Goal: Task Accomplishment & Management: Complete application form

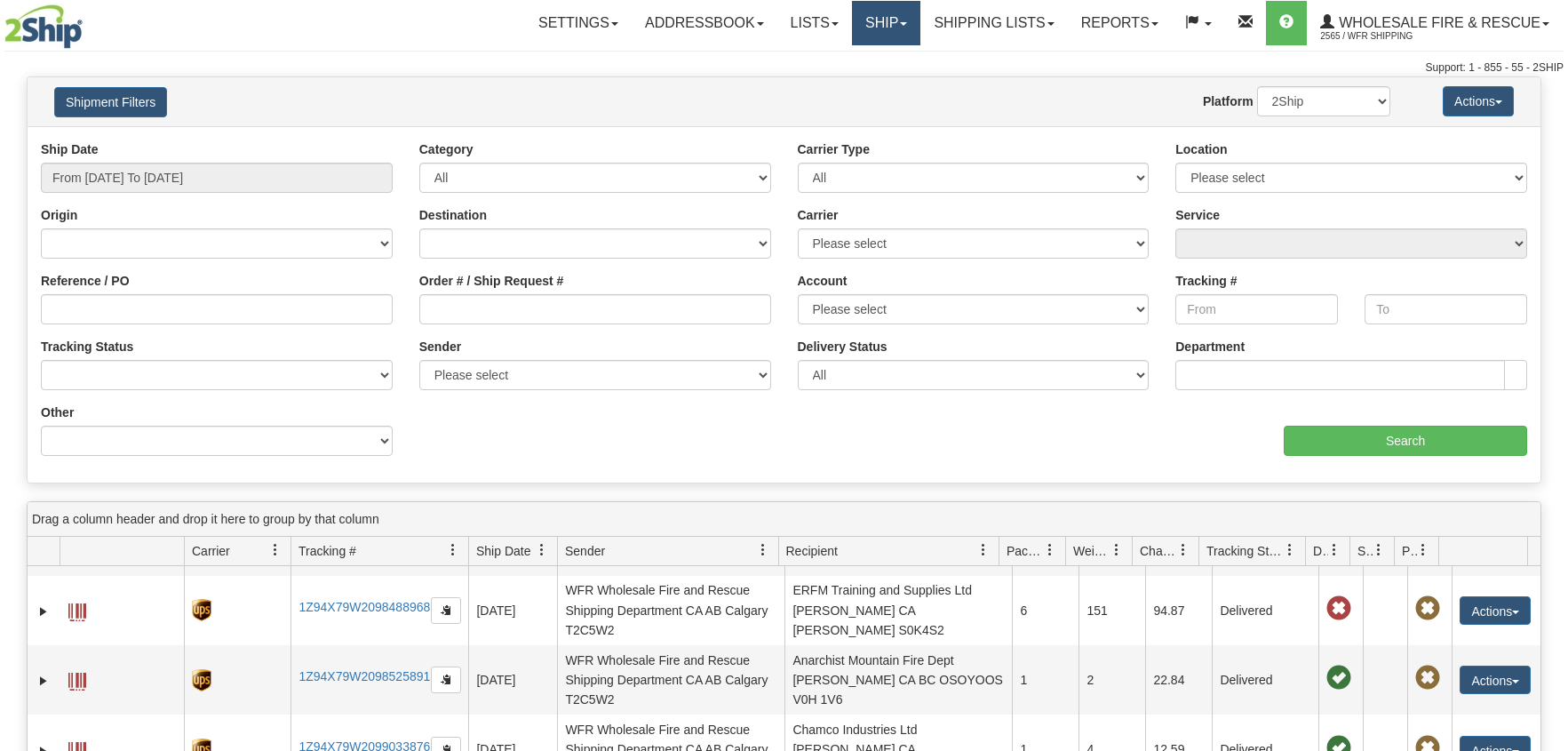
click at [872, 23] on link "Ship" at bounding box center [886, 23] width 68 height 44
click at [826, 56] on span "Ship Screen" at bounding box center [831, 63] width 67 height 15
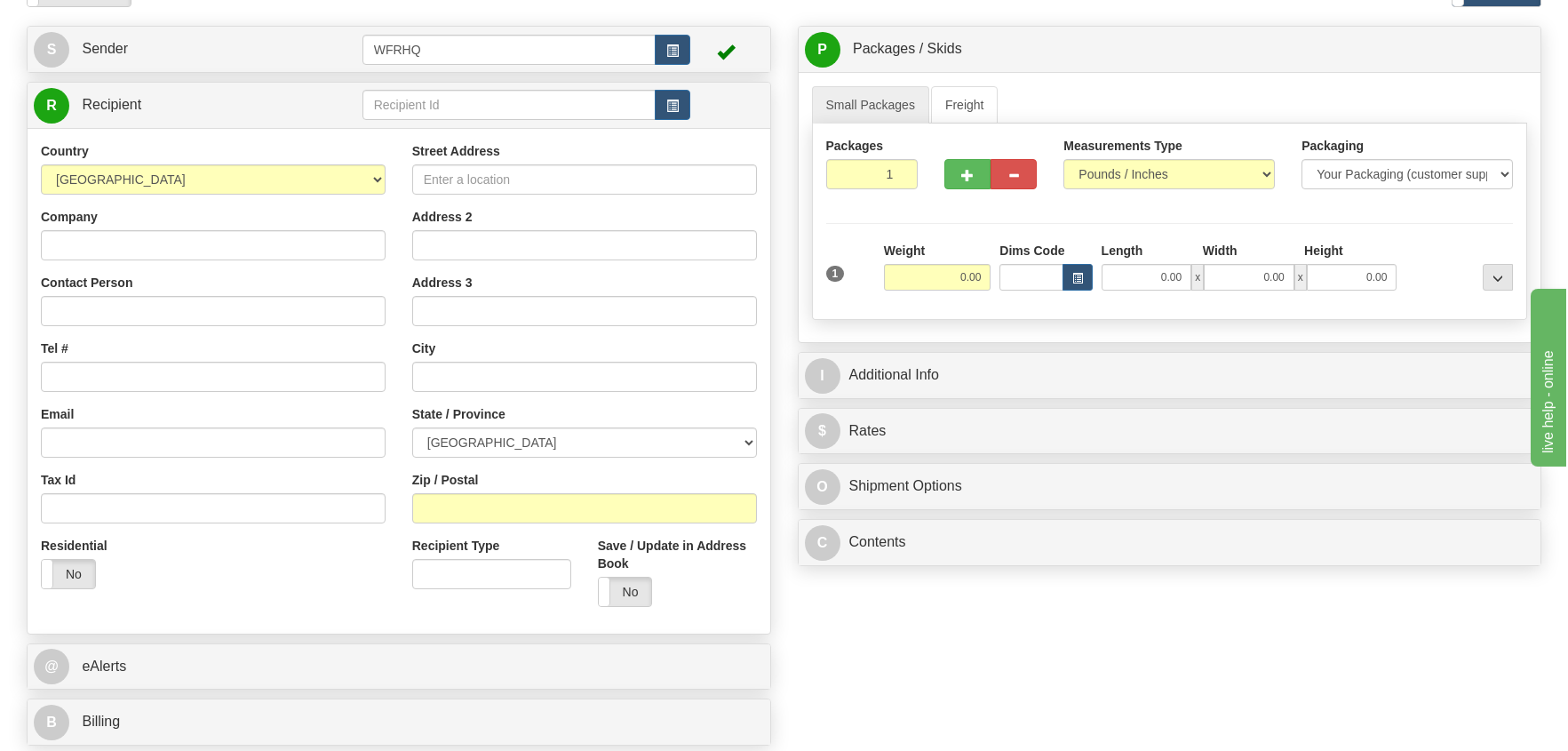
scroll to position [267, 0]
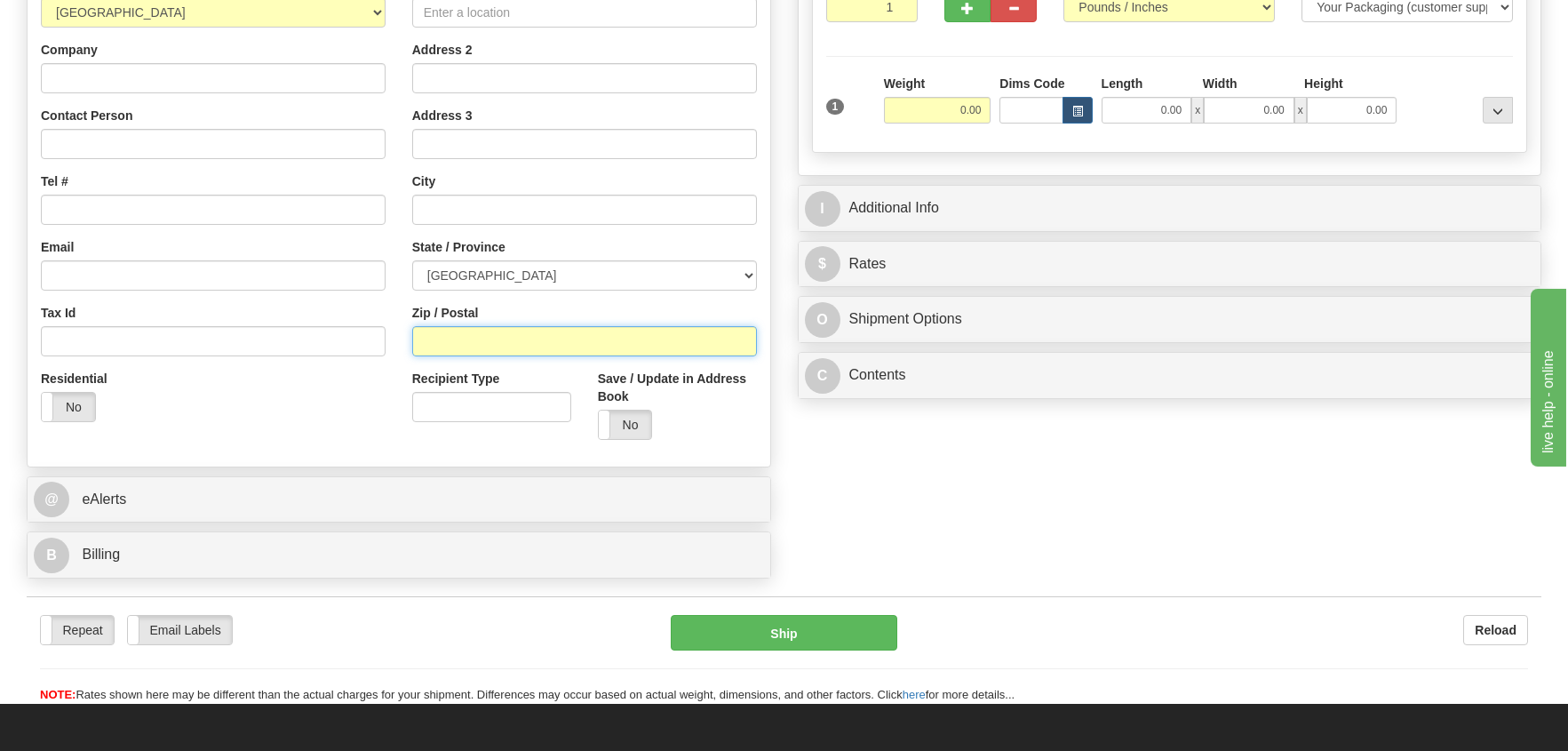
click at [429, 346] on input "Zip / Postal" at bounding box center [585, 341] width 345 height 30
click at [448, 346] on input "Zip / Postal" at bounding box center [585, 341] width 345 height 30
type input "V0B 1R0"
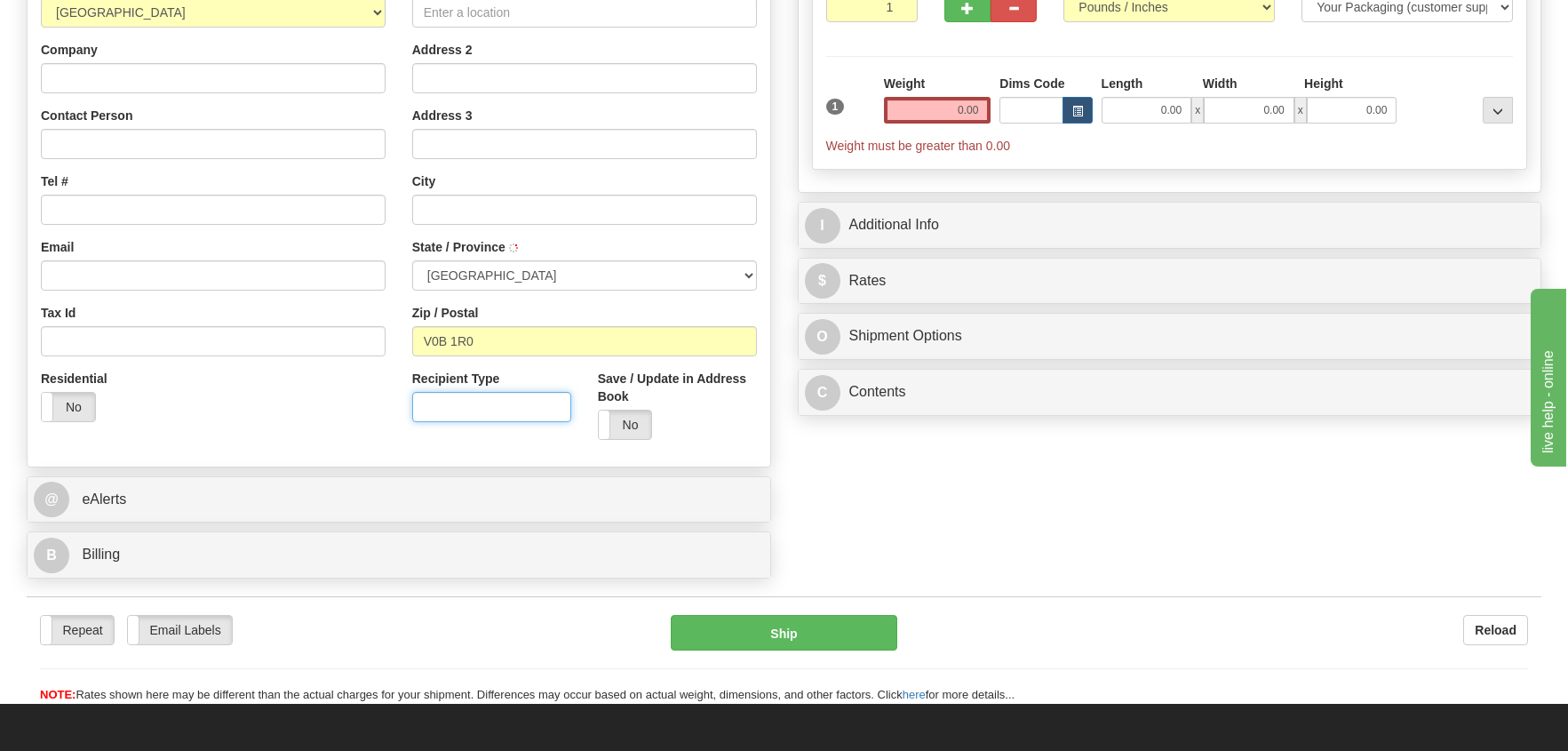
type input "GRASMERE"
select select "BC"
click at [968, 105] on input "0.00" at bounding box center [938, 110] width 108 height 26
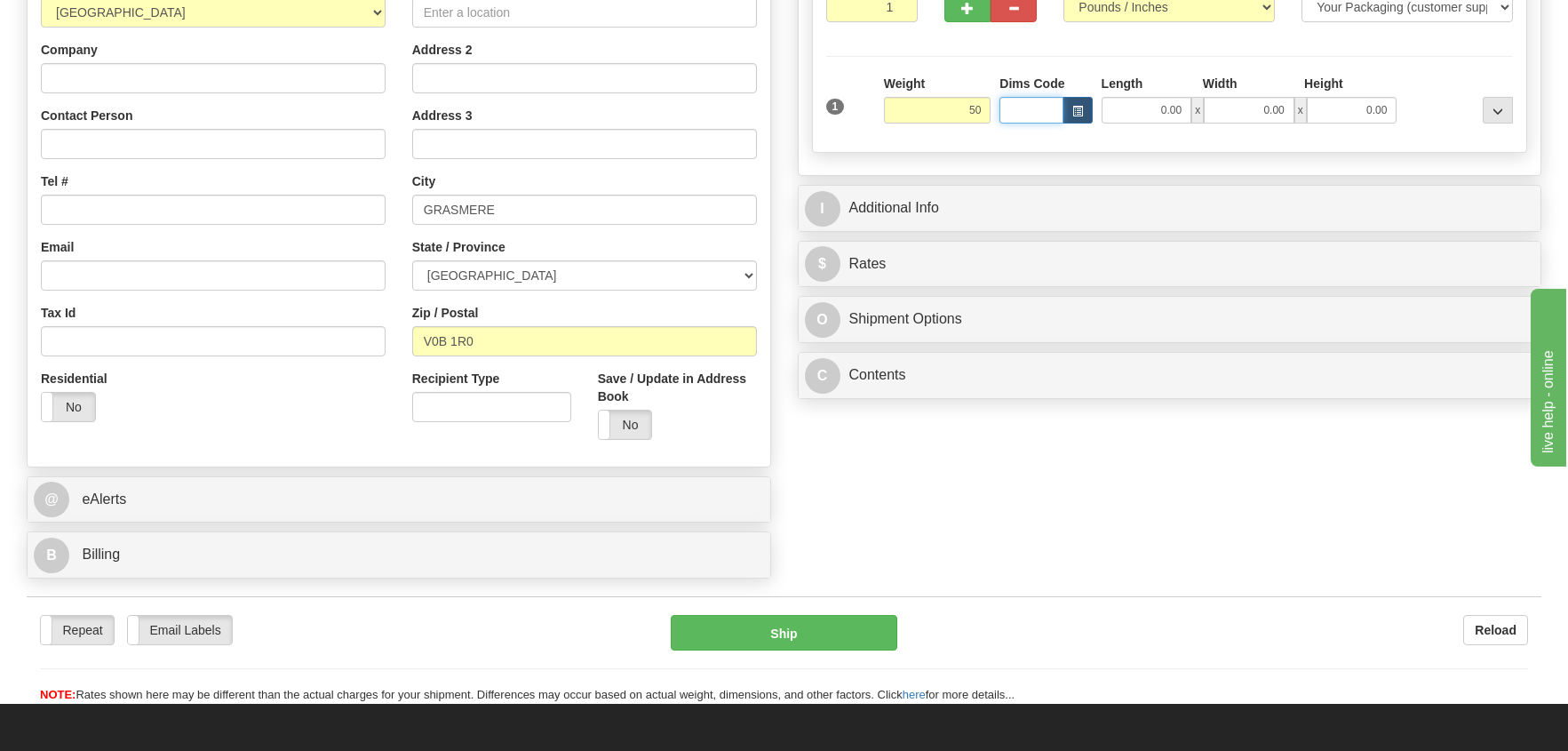
type input "50.00"
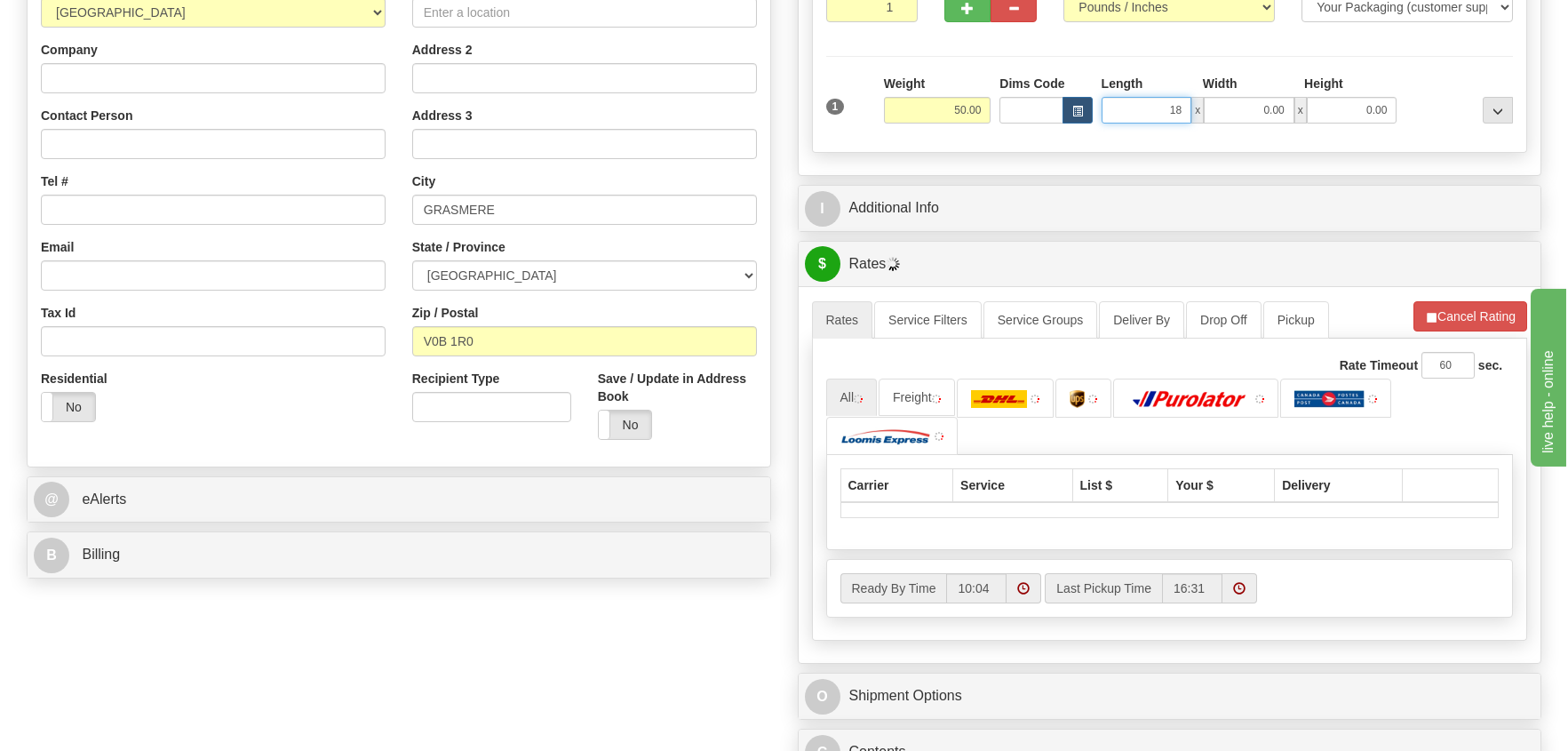
type input "18.00"
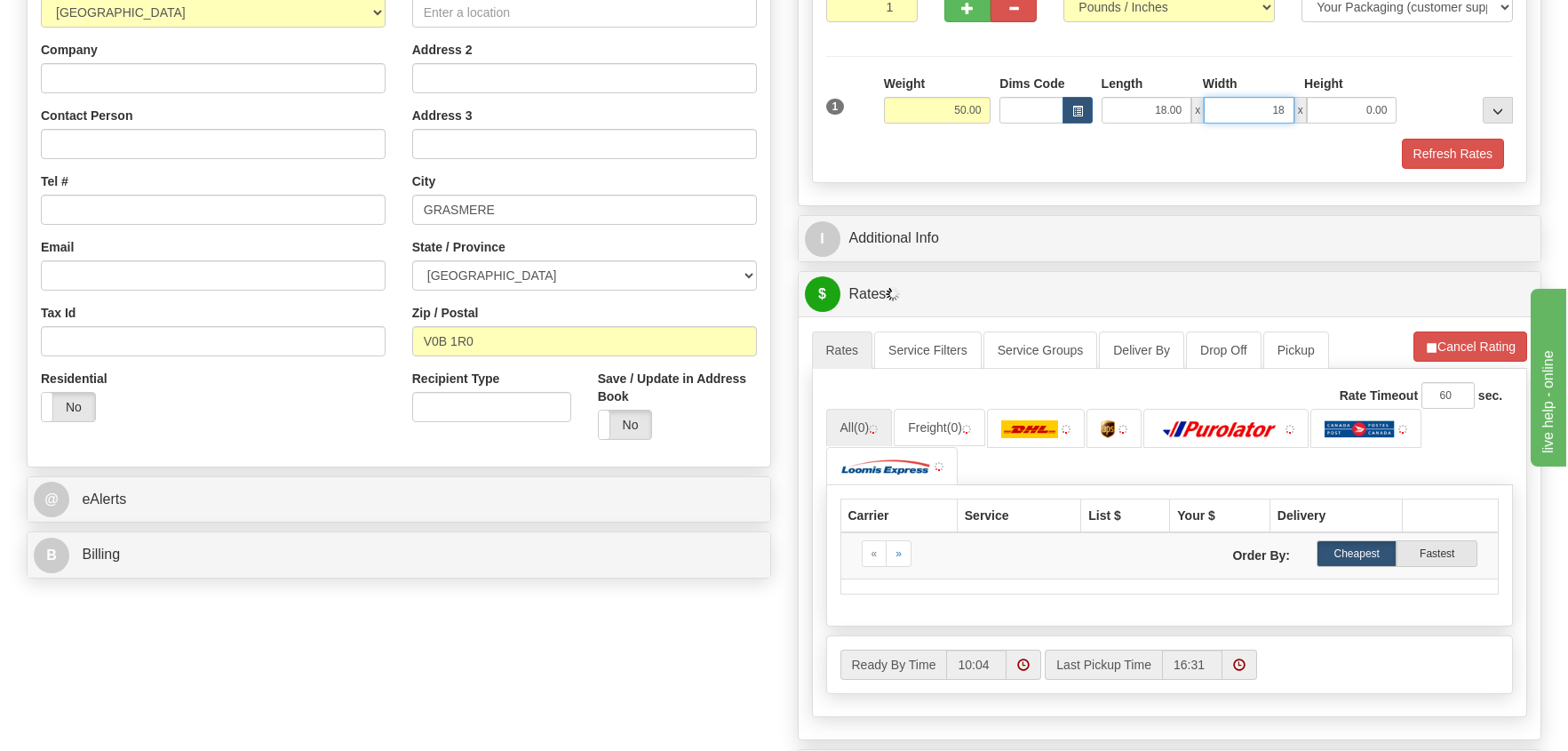
type input "18.00"
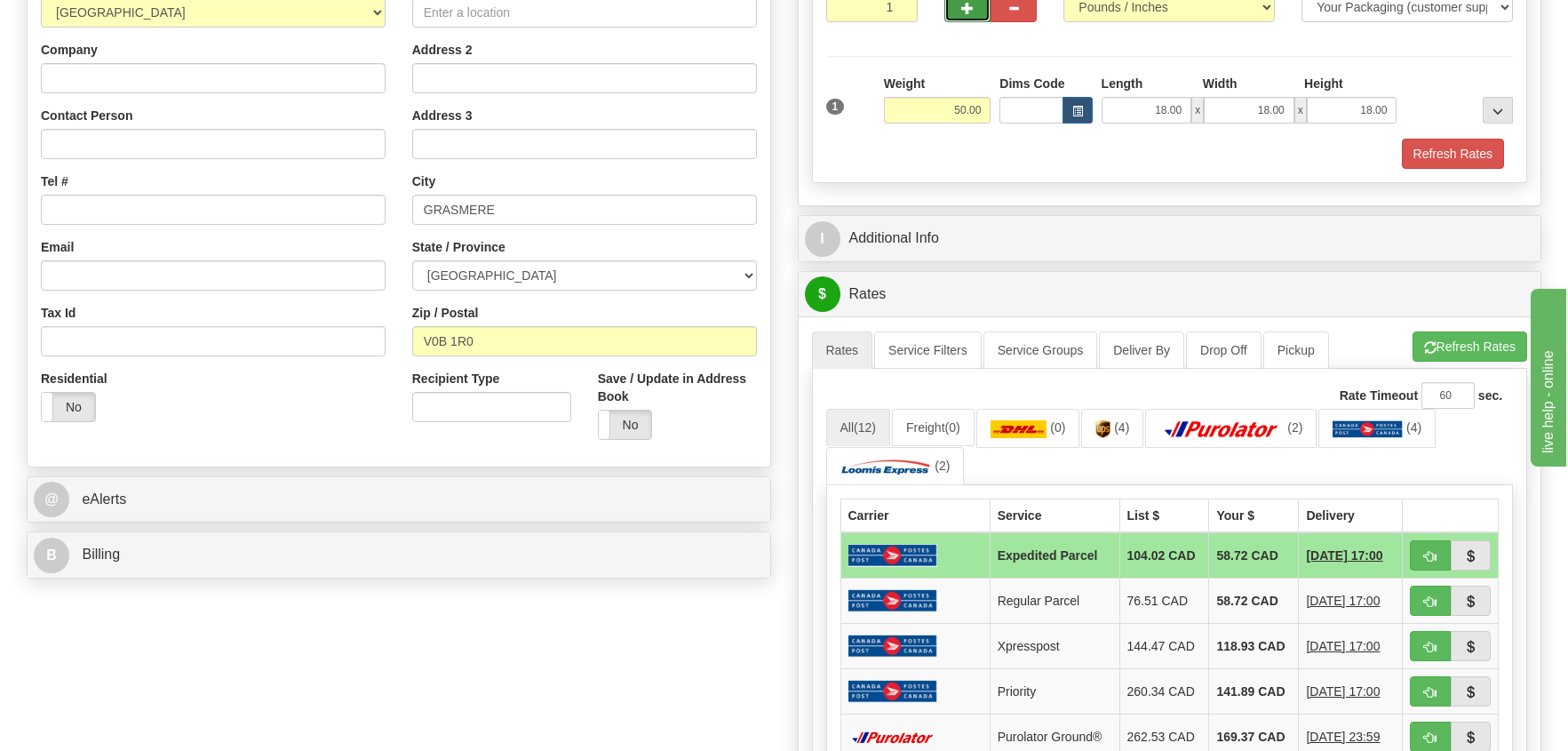
click at [962, 4] on span "button" at bounding box center [968, 8] width 13 height 12
radio input "true"
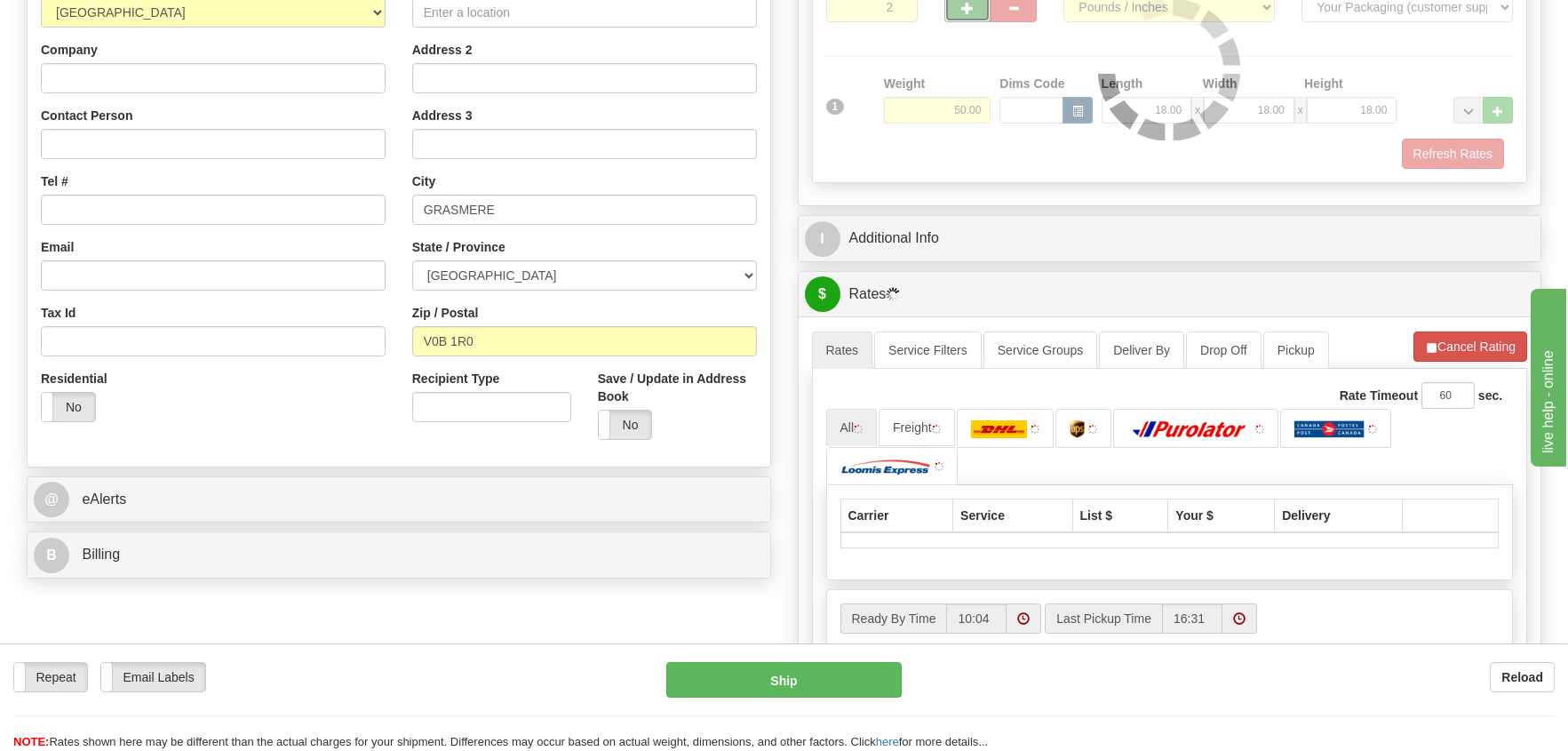
click at [962, 4] on div at bounding box center [1170, 69] width 715 height 226
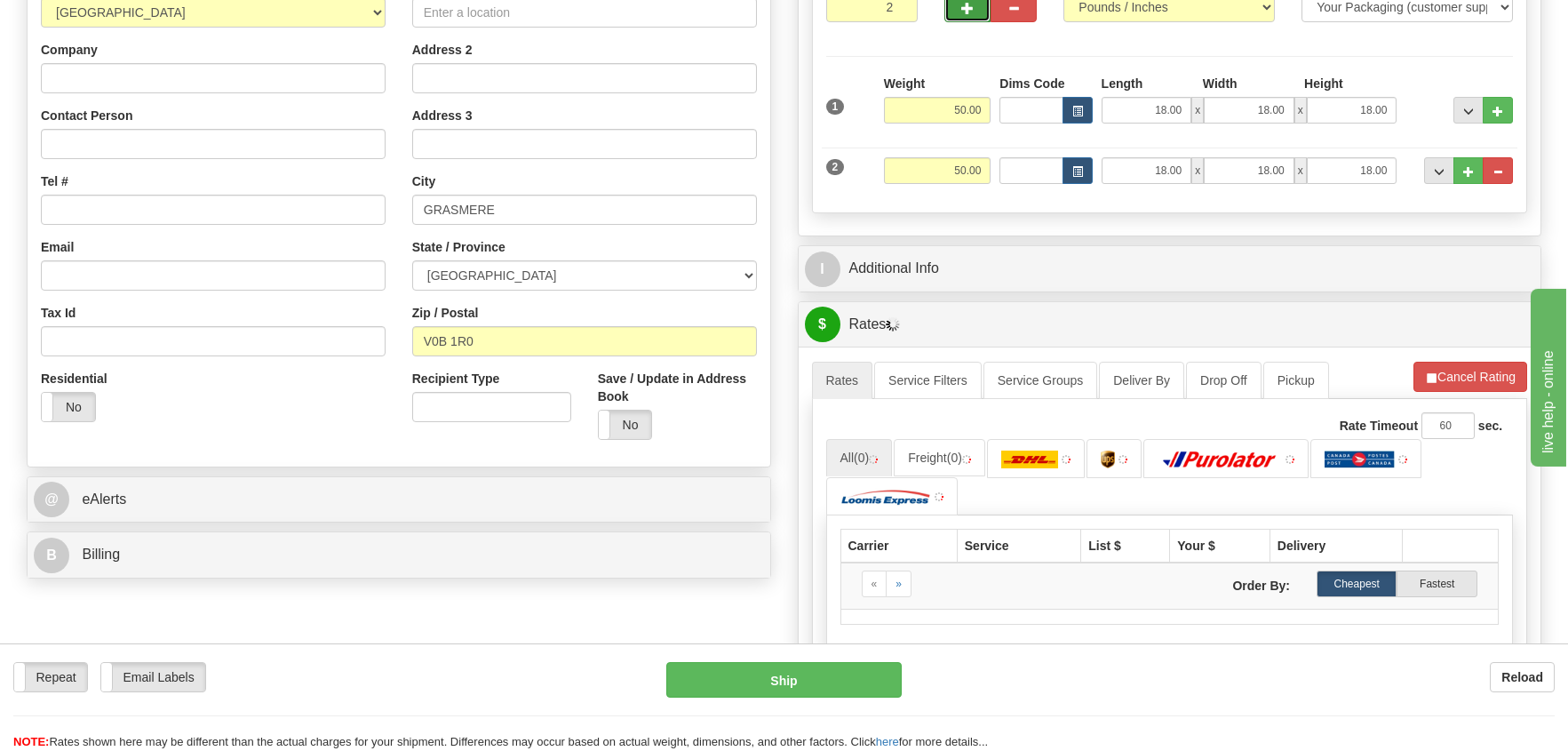
click at [962, 4] on span "button" at bounding box center [968, 8] width 13 height 12
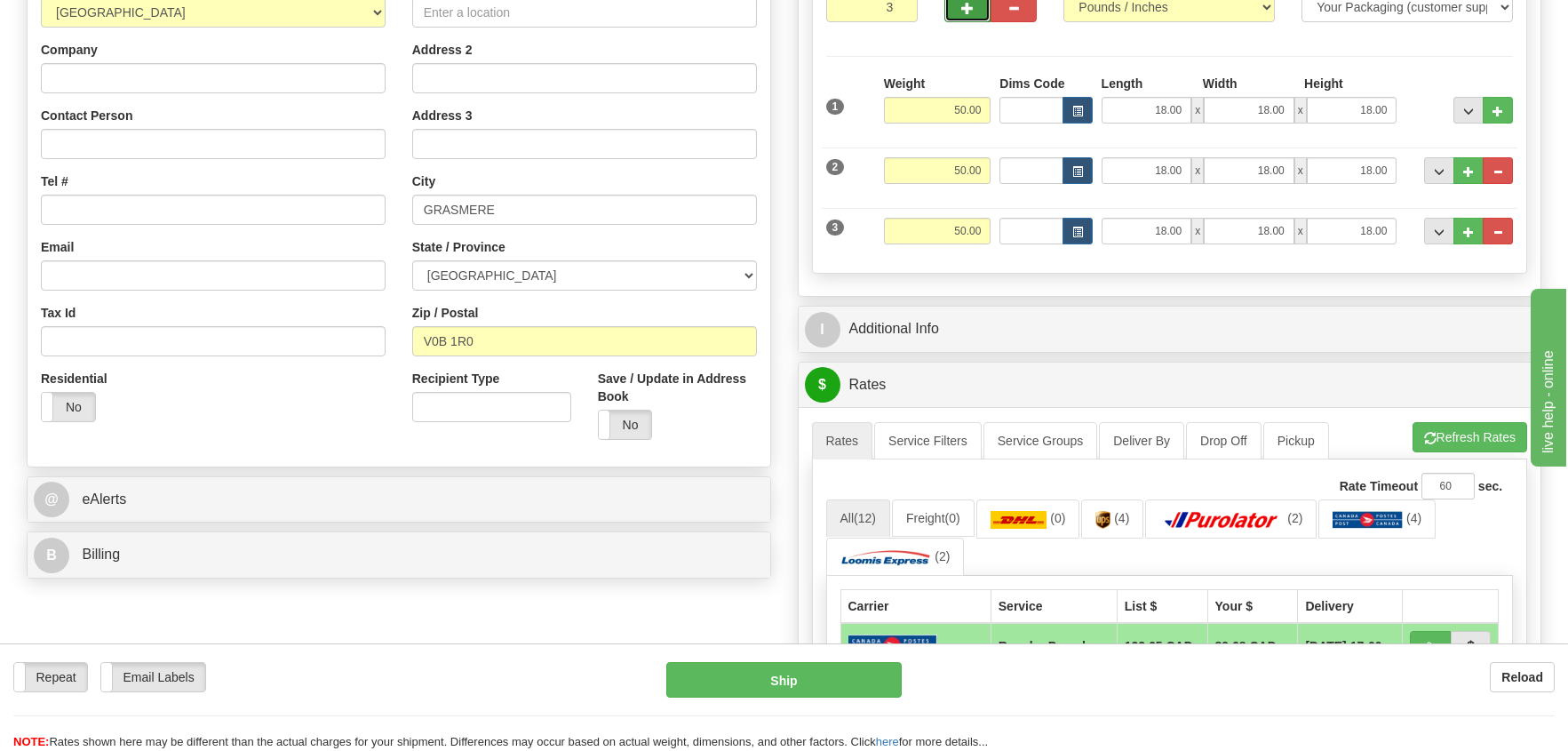
click at [962, 4] on span "button" at bounding box center [968, 8] width 13 height 12
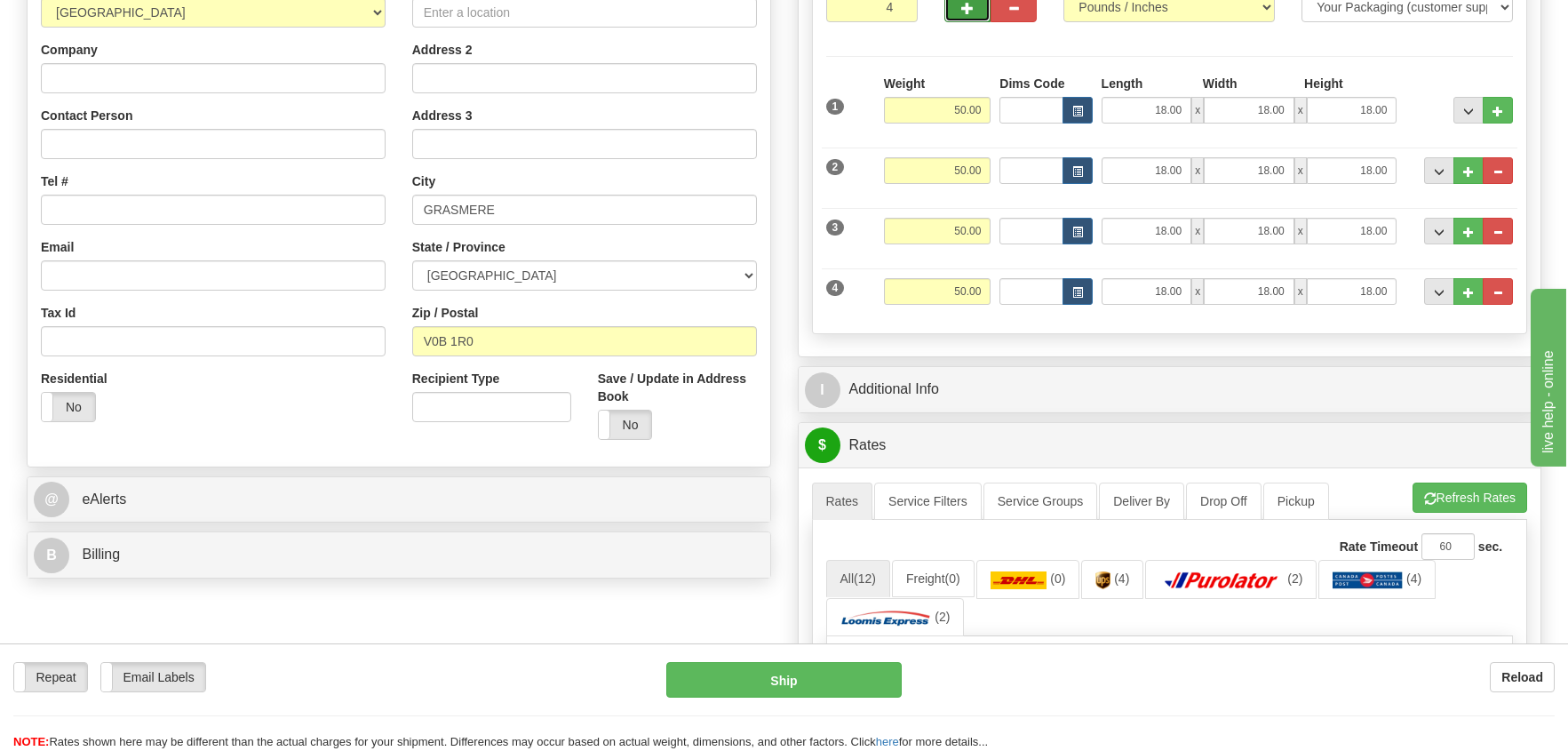
click at [970, 8] on span "button" at bounding box center [968, 8] width 13 height 12
type input "5"
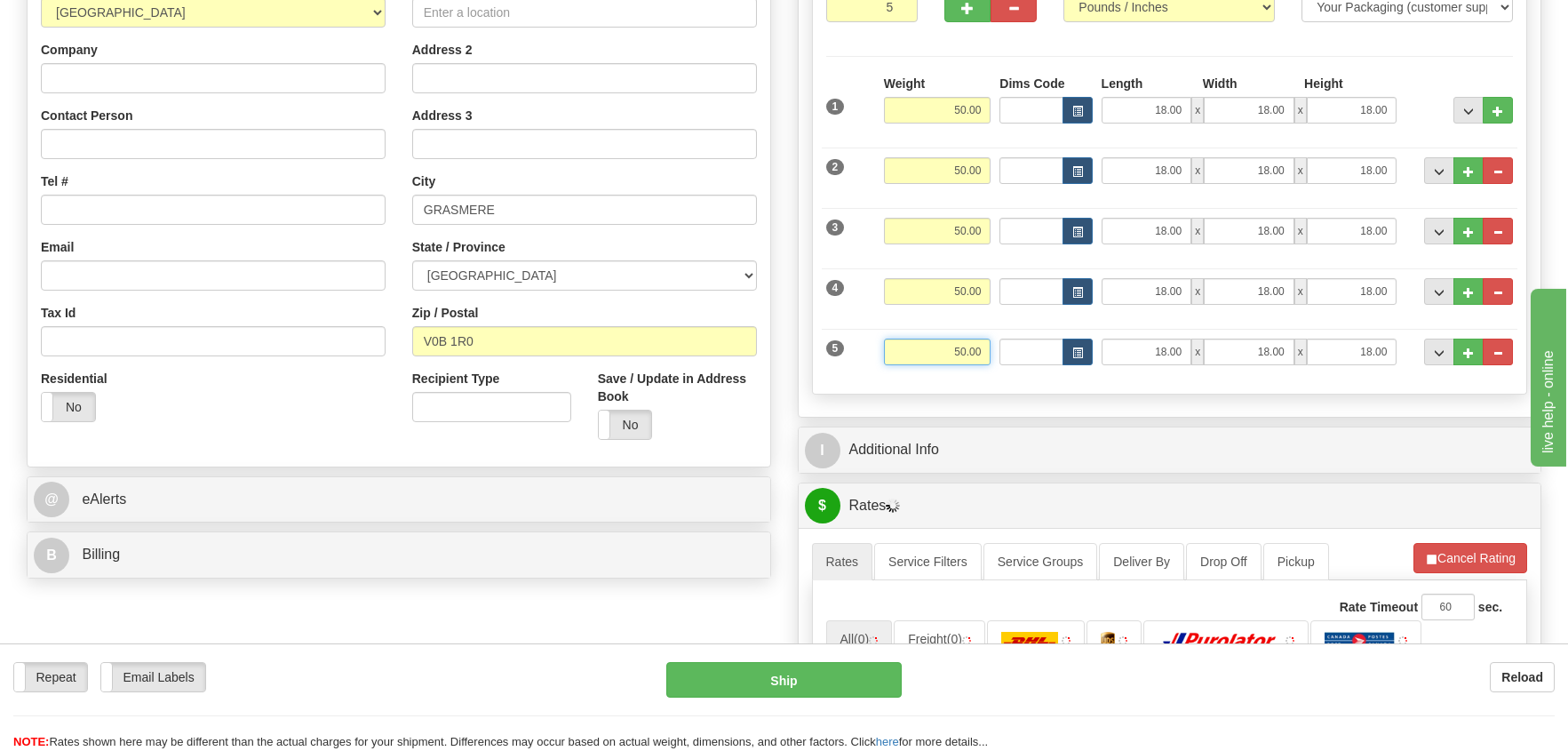
drag, startPoint x: 951, startPoint y: 352, endPoint x: 1011, endPoint y: 352, distance: 60.0
click at [1011, 352] on div "5 Weight 50.00 Dims Code Length Width Height" at bounding box center [1170, 350] width 696 height 60
type input "35.00"
type input "13.00"
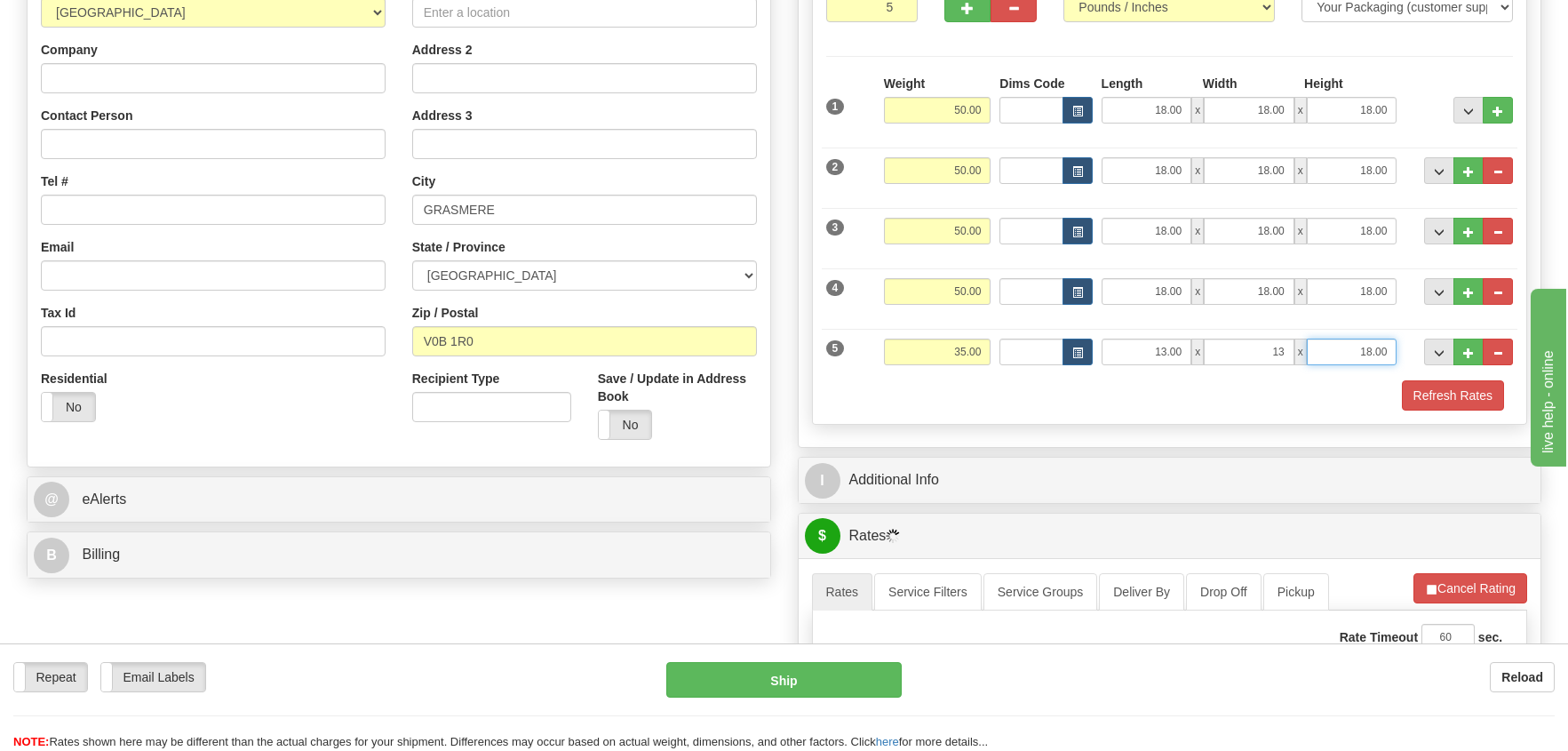
type input "13.00"
click at [1465, 390] on button "Refresh Rates" at bounding box center [1453, 395] width 102 height 30
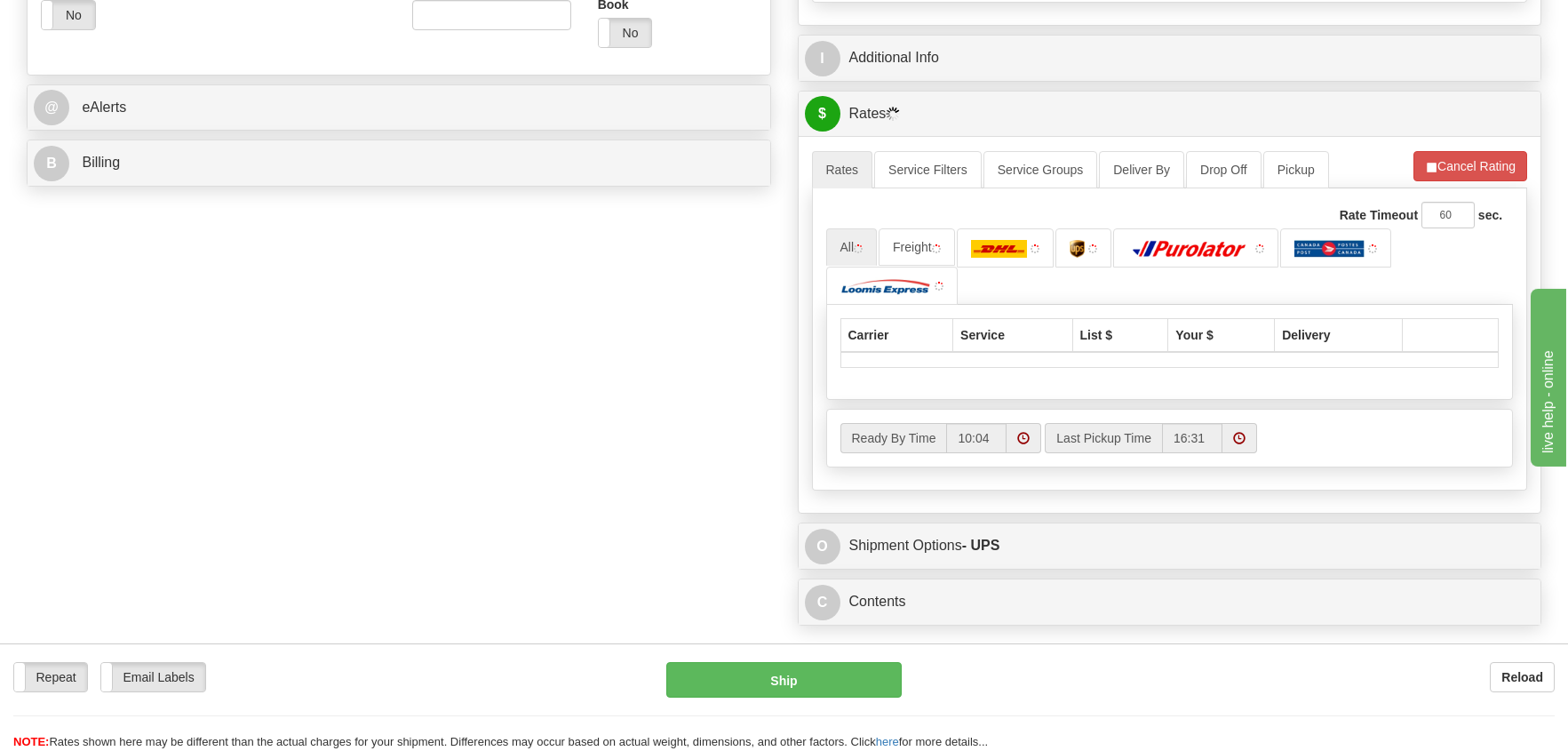
scroll to position [711, 0]
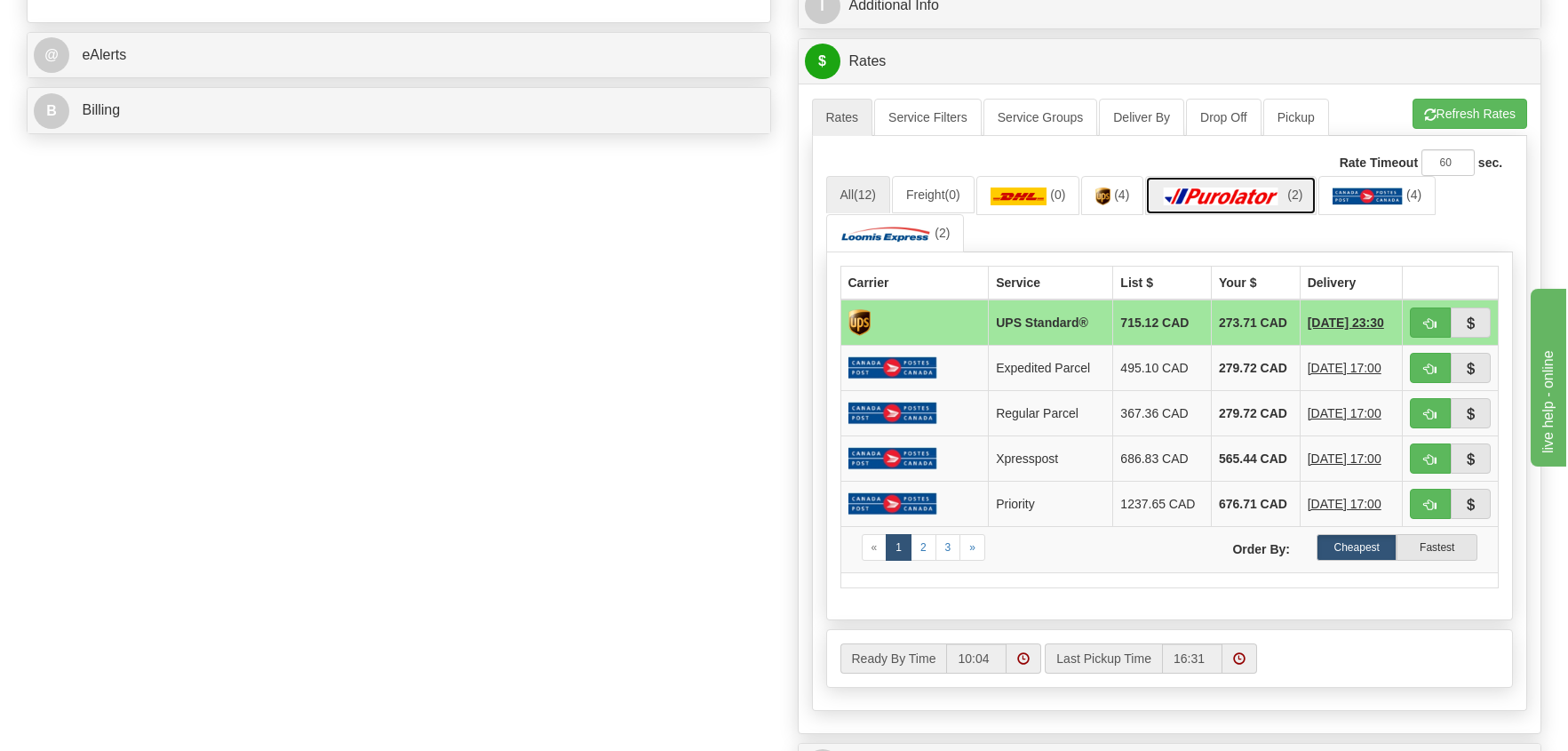
click at [1202, 197] on img at bounding box center [1222, 197] width 124 height 18
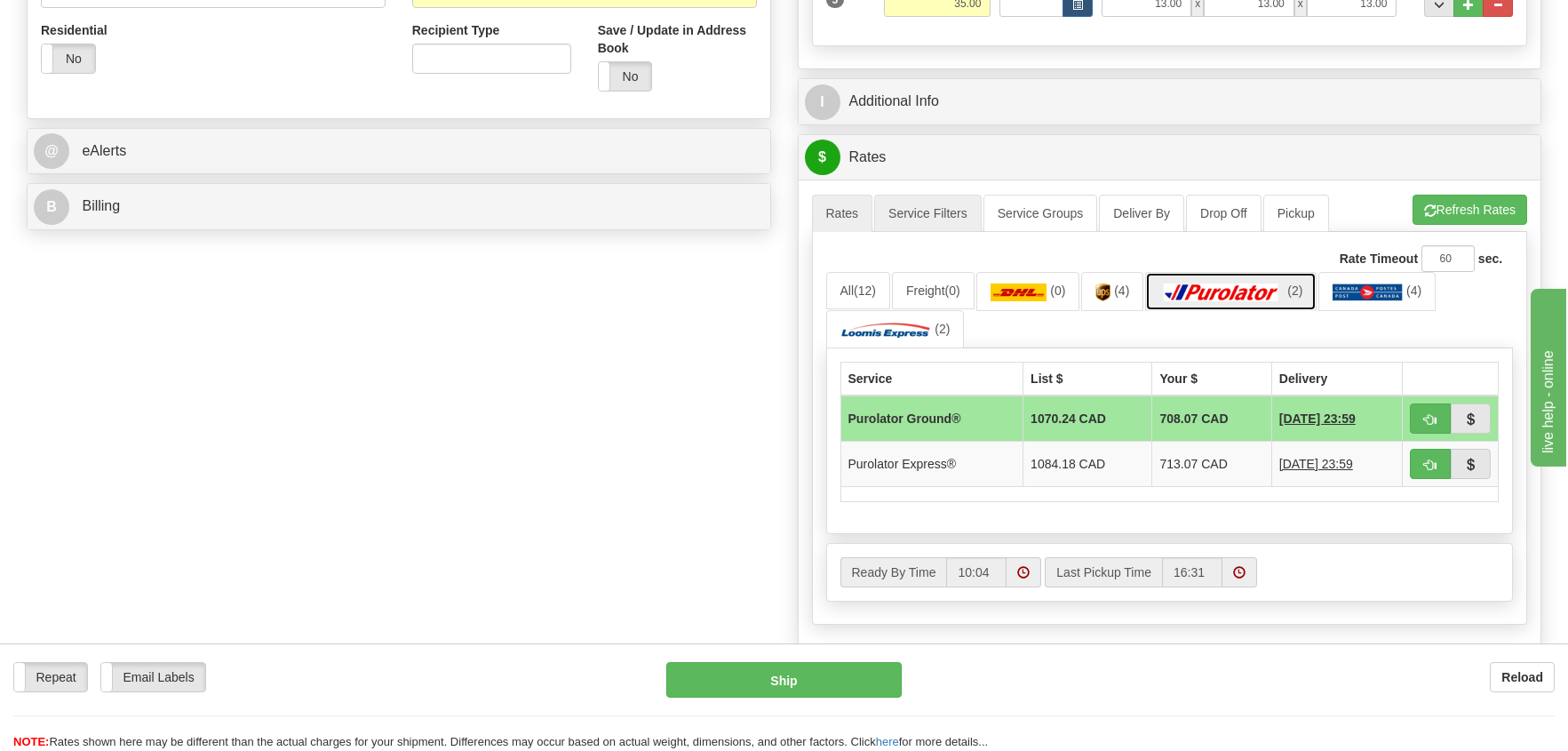
scroll to position [622, 0]
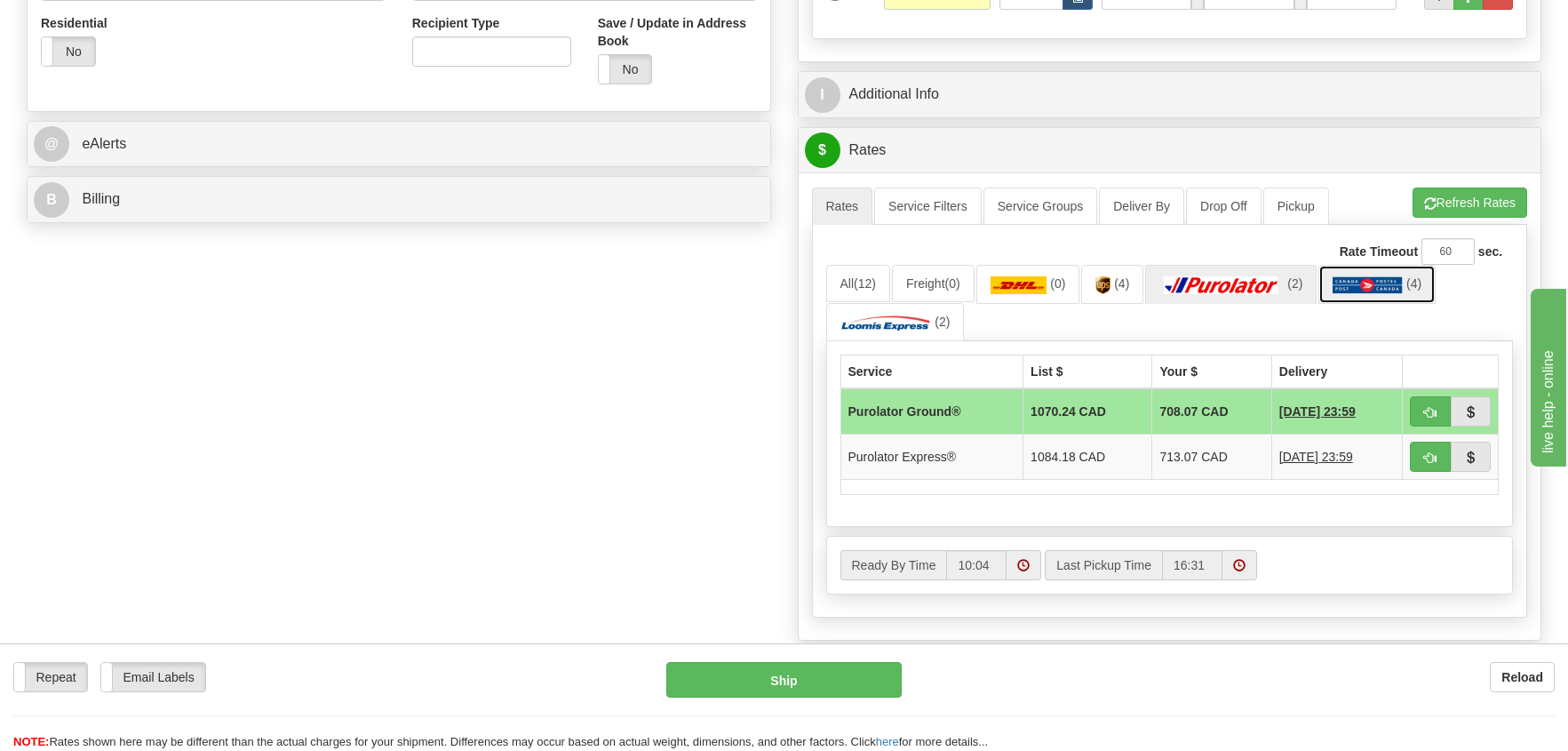
click at [1368, 280] on img at bounding box center [1368, 286] width 70 height 18
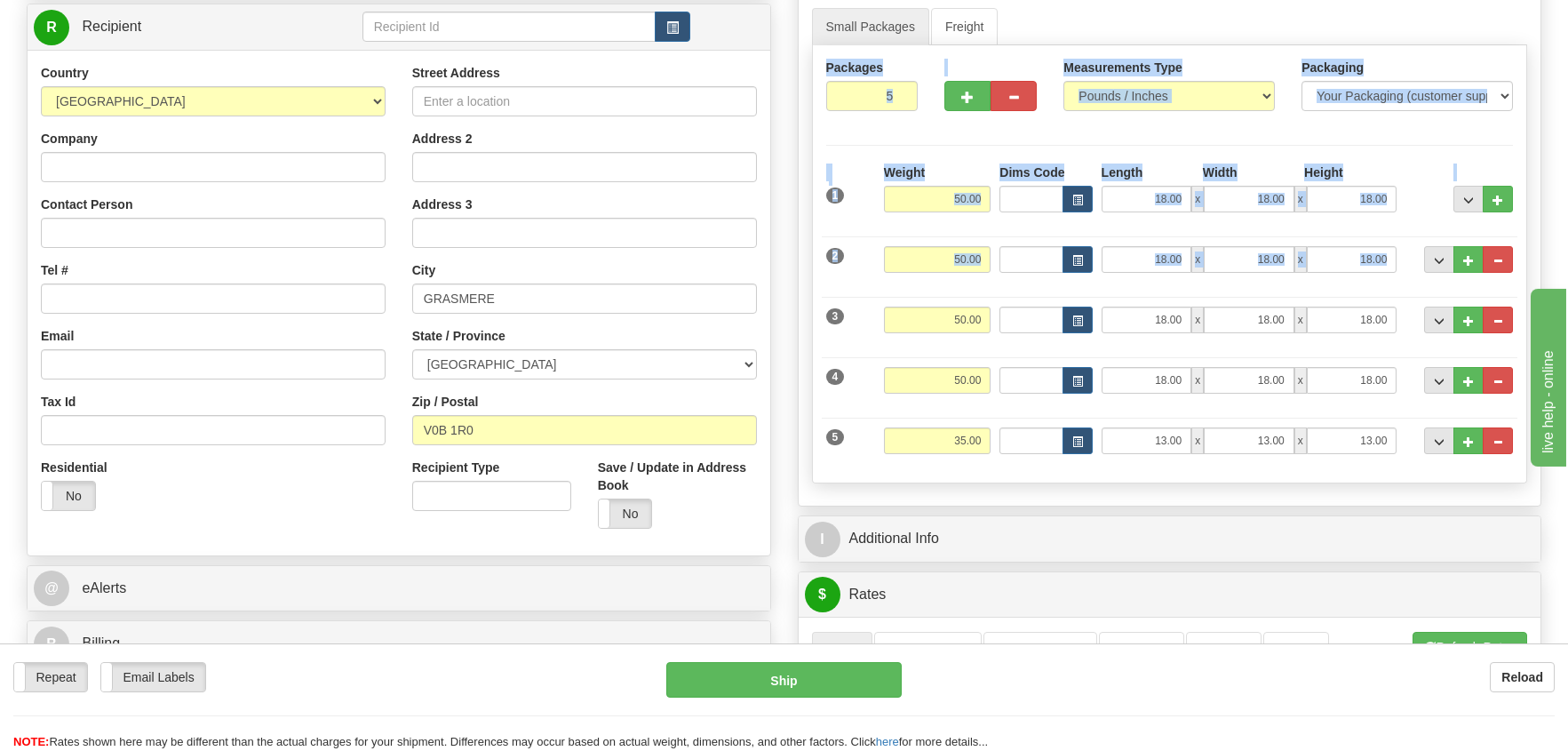
scroll to position [162, 0]
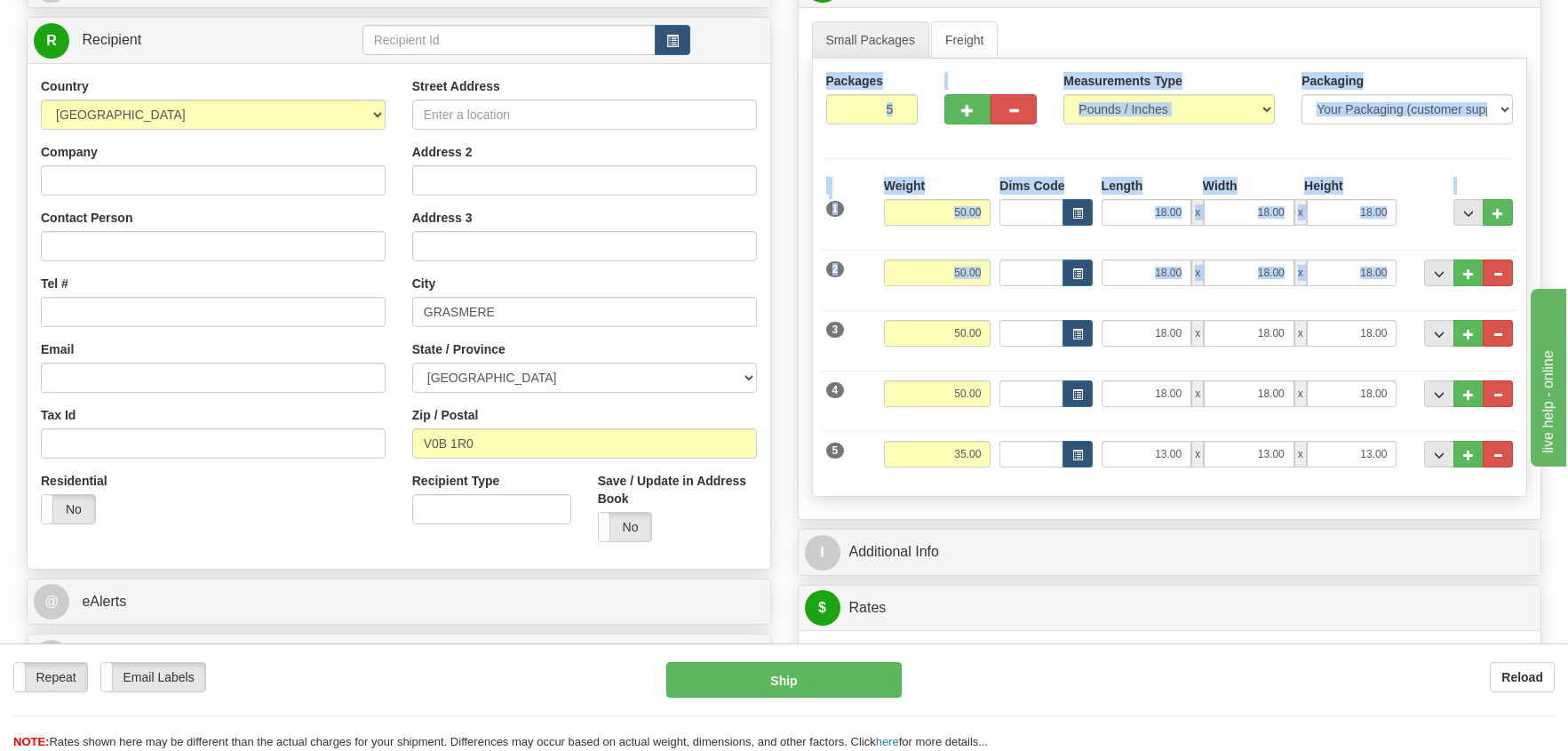
drag, startPoint x: 1248, startPoint y: 286, endPoint x: 1162, endPoint y: 19, distance: 280.5
click at [1162, 19] on div "Small Packages Freight Packages 5 5 Measurements Type" at bounding box center [1170, 263] width 743 height 512
